Goal: Find specific page/section: Find specific page/section

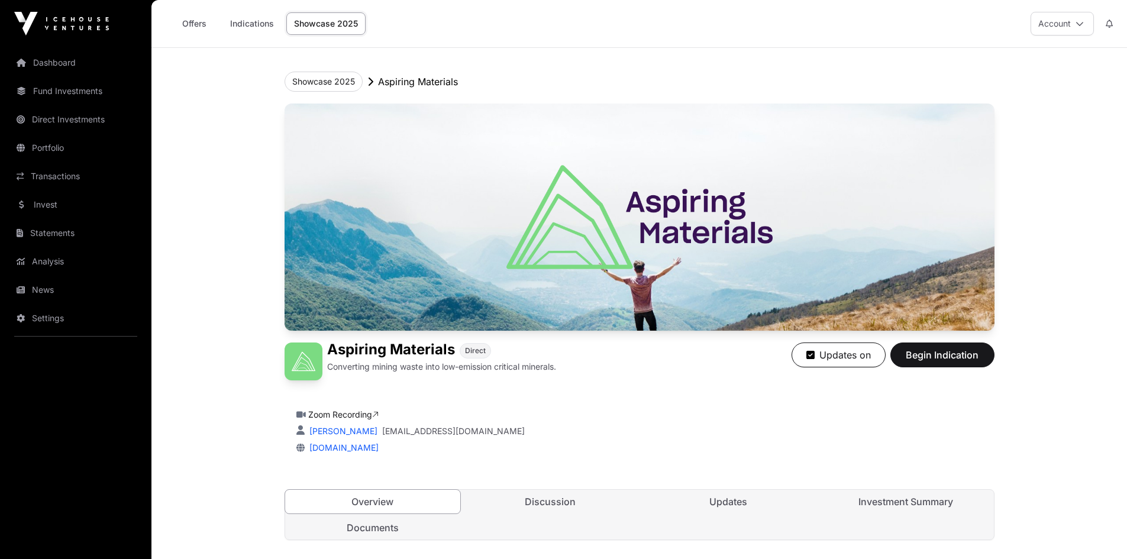
scroll to position [769, 0]
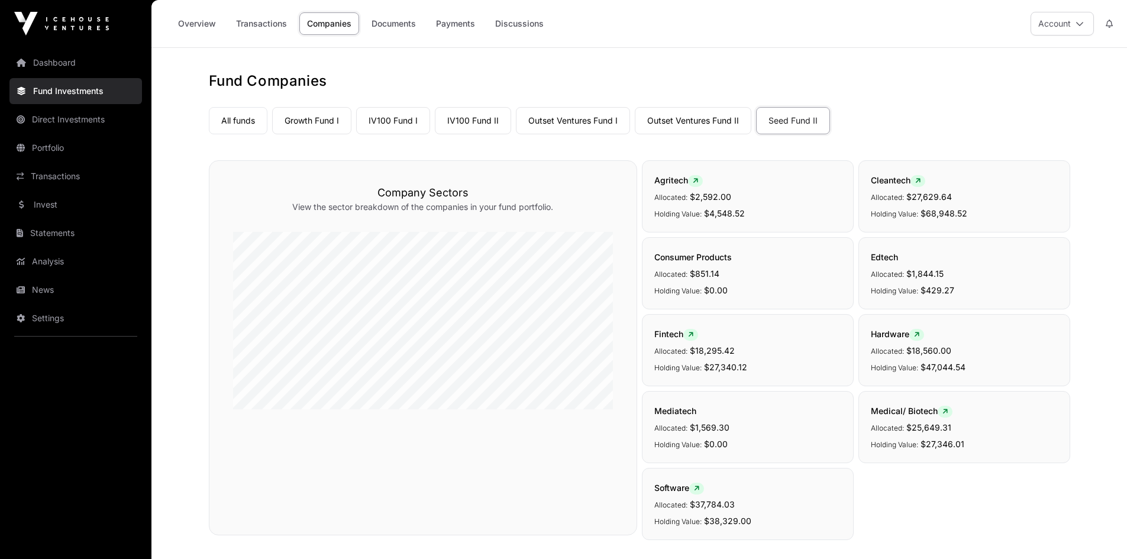
click at [317, 117] on link "Growth Fund I" at bounding box center [311, 120] width 79 height 27
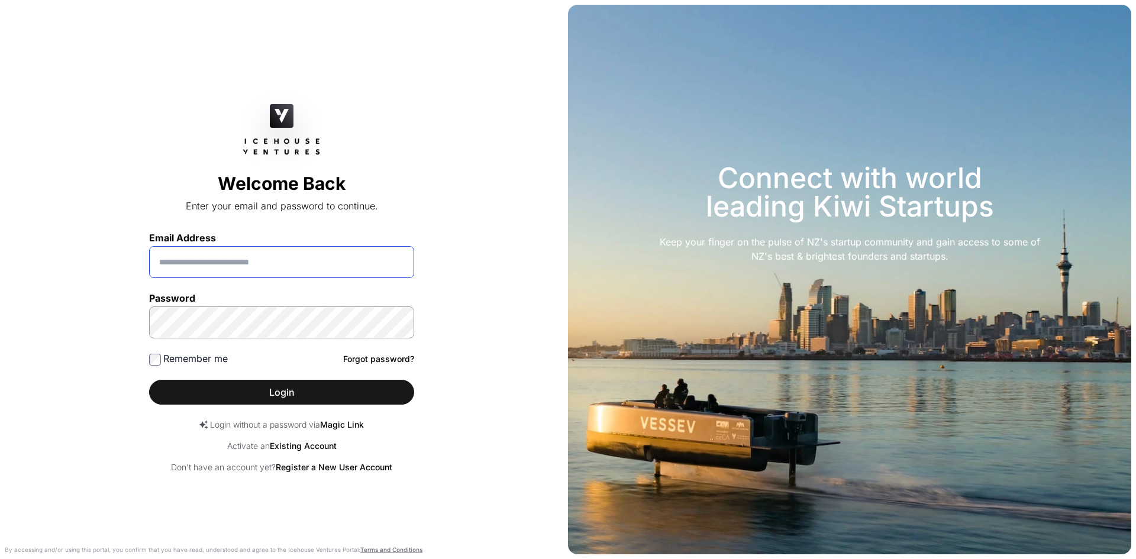
type input "**********"
click at [273, 396] on span "Login" at bounding box center [281, 392] width 235 height 14
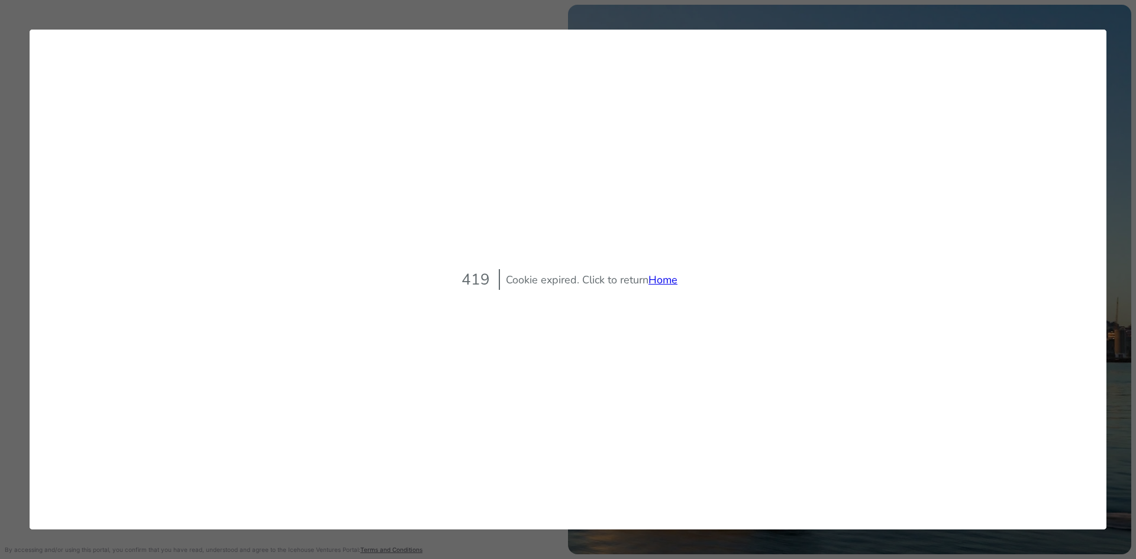
click at [666, 281] on link "Home" at bounding box center [662, 280] width 29 height 14
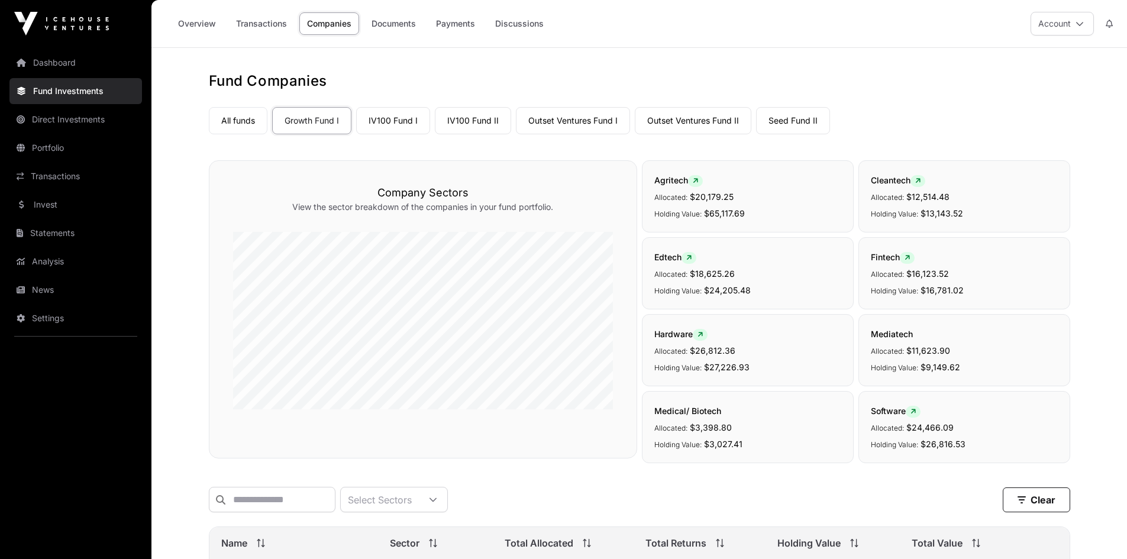
click at [193, 24] on link "Overview" at bounding box center [196, 23] width 53 height 22
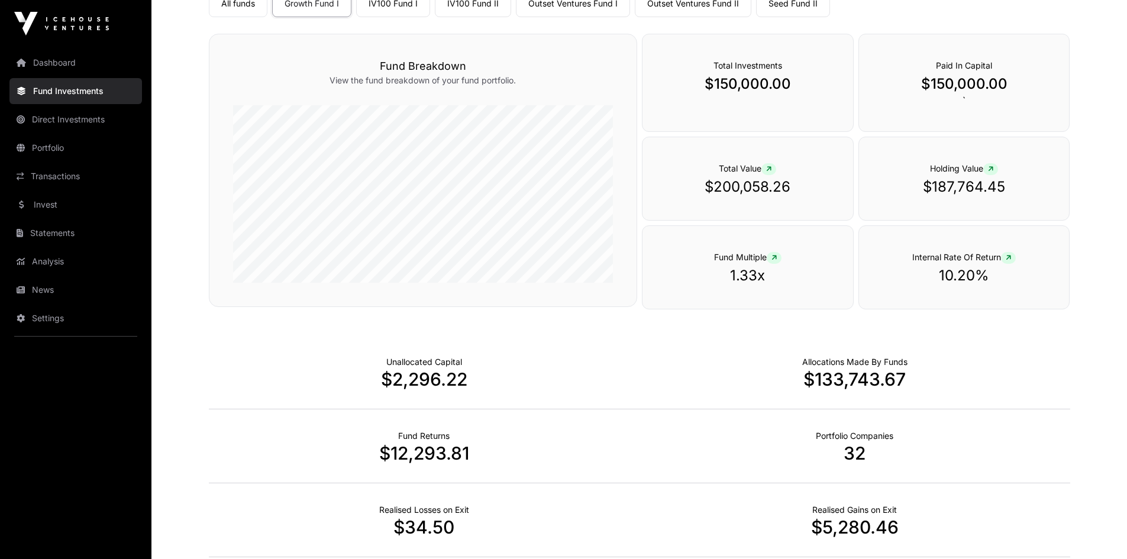
scroll to position [118, 0]
